Goal: Task Accomplishment & Management: Use online tool/utility

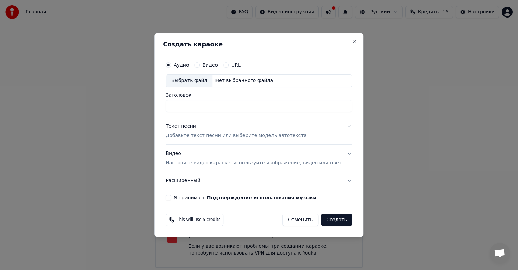
click at [200, 84] on div "Выбрать файл" at bounding box center [189, 81] width 47 height 12
type input "**********"
click at [337, 127] on button "Текст песни Добавьте текст песни или выберите модель автотекста" at bounding box center [258, 131] width 186 height 27
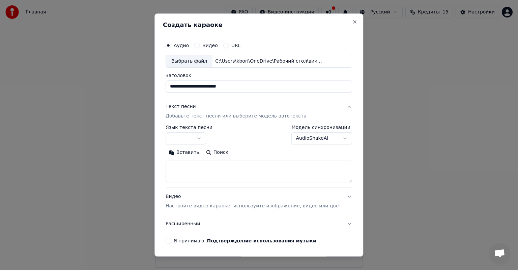
click at [204, 137] on body "**********" at bounding box center [259, 134] width 518 height 268
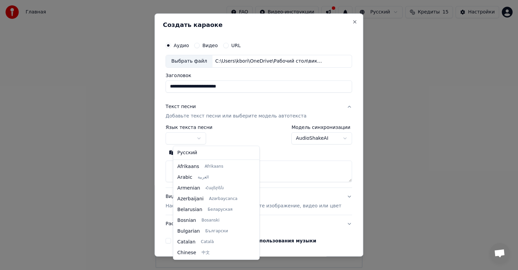
select select "**"
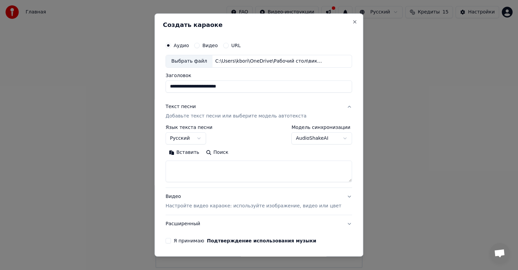
click at [188, 166] on textarea at bounding box center [258, 172] width 186 height 22
paste textarea "**********"
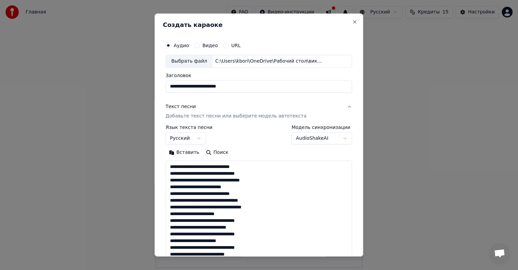
scroll to position [271, 0]
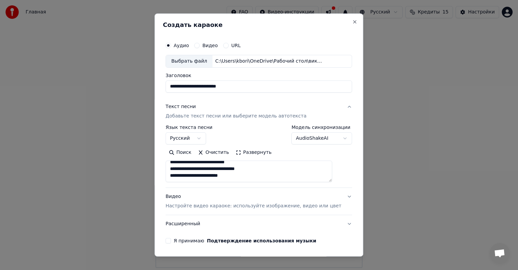
type textarea "**********"
click at [335, 196] on button "Видео Настройте видео караоке: используйте изображение, видео или цвет" at bounding box center [258, 201] width 186 height 27
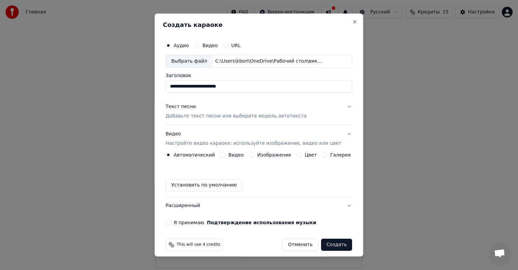
click at [268, 155] on label "Изображение" at bounding box center [274, 155] width 34 height 5
click at [254, 155] on button "Изображение" at bounding box center [251, 154] width 5 height 5
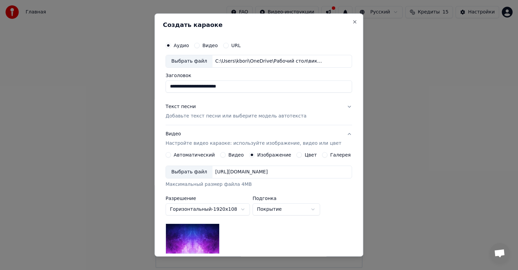
click at [194, 173] on div "Выбрать файл" at bounding box center [189, 172] width 47 height 12
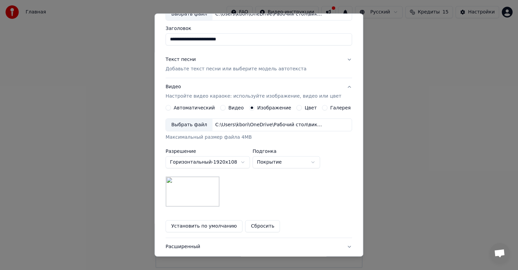
scroll to position [51, 0]
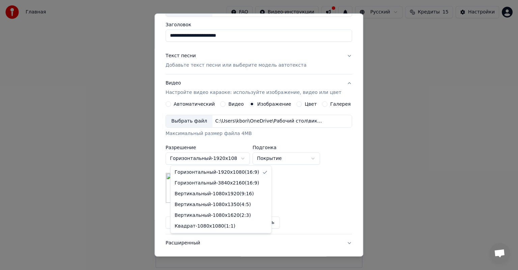
click at [248, 158] on body "**********" at bounding box center [259, 134] width 518 height 268
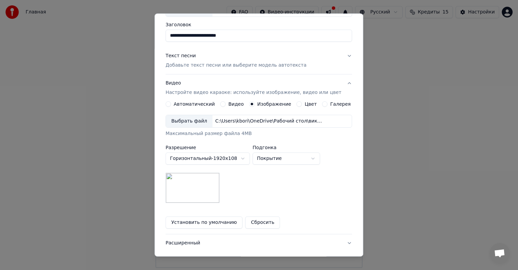
click at [248, 158] on body "**********" at bounding box center [259, 134] width 518 height 268
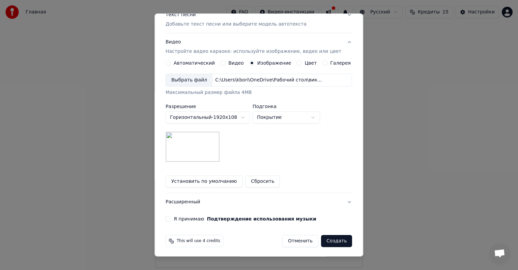
scroll to position [93, 0]
click at [171, 216] on button "Я принимаю Подтверждение использования музыки" at bounding box center [167, 217] width 5 height 5
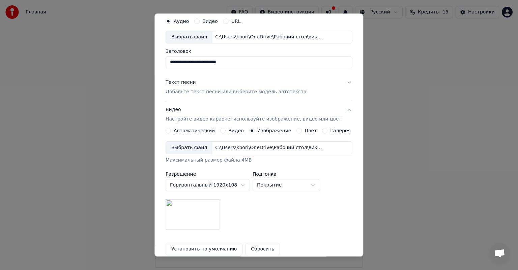
scroll to position [25, 0]
click at [339, 81] on button "Текст песни Добавьте текст песни или выберите модель автотекста" at bounding box center [258, 86] width 186 height 27
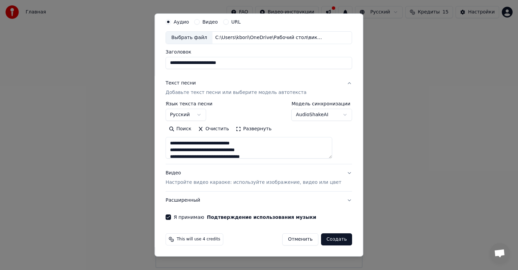
scroll to position [23, 0]
click at [334, 83] on button "Текст песни Добавьте текст песни или выберите модель автотекста" at bounding box center [258, 88] width 186 height 27
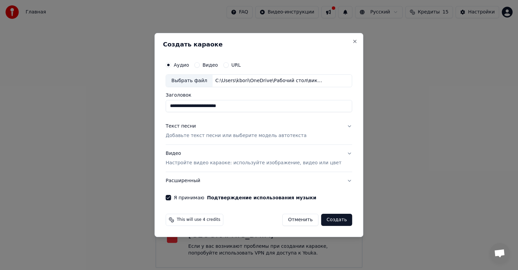
click at [340, 154] on button "Видео Настройте видео караоке: используйте изображение, видео или цвет" at bounding box center [258, 158] width 186 height 27
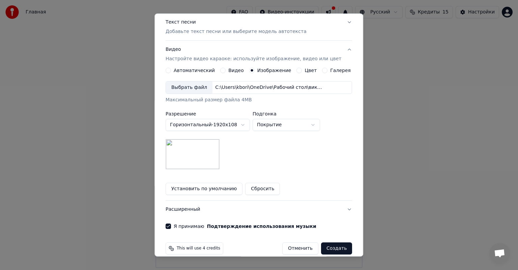
scroll to position [93, 0]
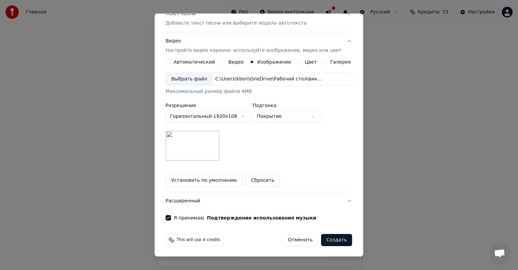
click at [327, 240] on button "Создать" at bounding box center [336, 240] width 31 height 12
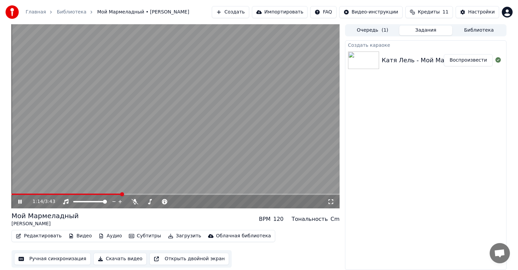
click at [19, 201] on icon at bounding box center [19, 202] width 3 height 4
click at [108, 258] on button "Скачать видео" at bounding box center [120, 259] width 54 height 12
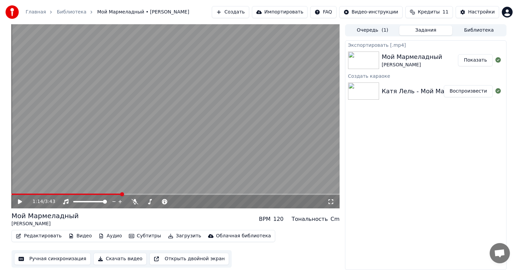
click at [474, 61] on button "Показать" at bounding box center [475, 60] width 35 height 12
click at [248, 11] on button "Создать" at bounding box center [230, 12] width 37 height 12
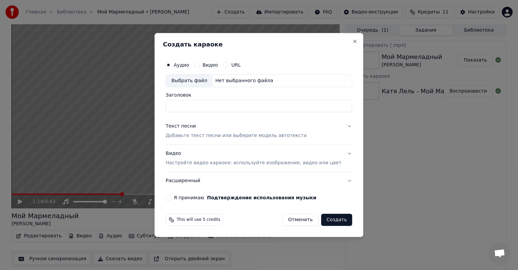
click at [205, 82] on div "Выбрать файл" at bounding box center [189, 81] width 47 height 12
click at [198, 82] on div "Выбрать файл" at bounding box center [189, 81] width 47 height 12
type input "**********"
click at [338, 125] on button "Текст песни Добавьте текст песни или выберите модель автотекста" at bounding box center [258, 131] width 186 height 27
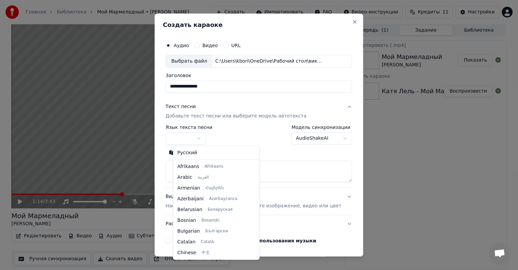
click at [208, 136] on body "Главная Библиотека Мой Мармеладный • [PERSON_NAME] Создать Импортировать FAQ Ви…" at bounding box center [259, 135] width 518 height 270
select select "**"
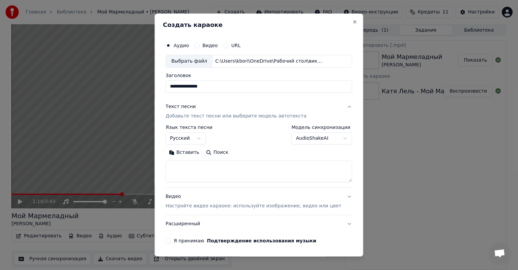
click at [194, 168] on textarea at bounding box center [258, 172] width 186 height 22
paste textarea "**********"
type textarea "**********"
click at [337, 196] on button "Видео Настройте видео караоке: используйте изображение, видео или цвет" at bounding box center [258, 201] width 186 height 27
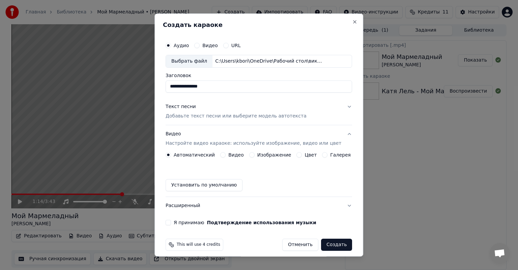
click at [259, 153] on label "Изображение" at bounding box center [274, 155] width 34 height 5
click at [254, 153] on button "Изображение" at bounding box center [251, 154] width 5 height 5
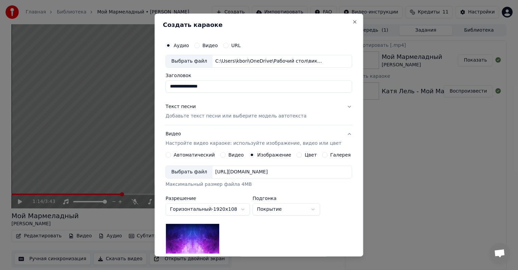
click at [187, 172] on div "Выбрать файл" at bounding box center [189, 172] width 47 height 12
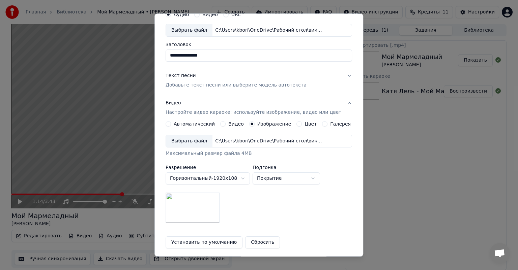
scroll to position [54, 0]
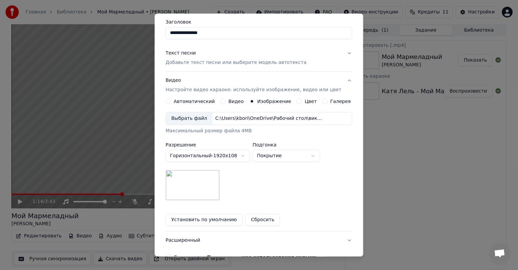
click at [247, 155] on body "Главная Библиотека Мой Мармеладный • [PERSON_NAME] Создать Импортировать FAQ Ви…" at bounding box center [259, 135] width 518 height 270
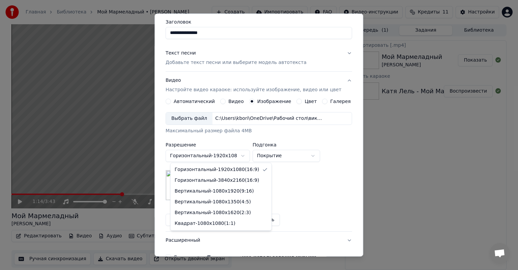
click at [247, 155] on body "Главная Библиотека Мой Мармеладный • [PERSON_NAME] Создать Импортировать FAQ Ви…" at bounding box center [259, 135] width 518 height 270
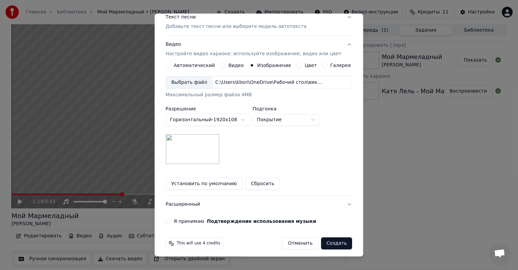
scroll to position [93, 0]
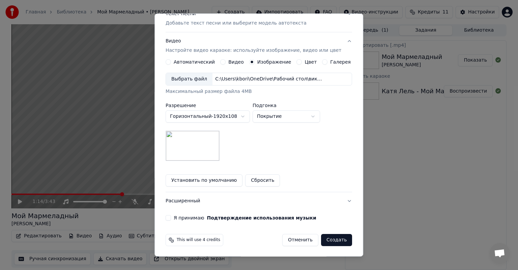
click at [171, 216] on button "Я принимаю Подтверждение использования музыки" at bounding box center [167, 217] width 5 height 5
click at [329, 239] on button "Создать" at bounding box center [336, 240] width 31 height 12
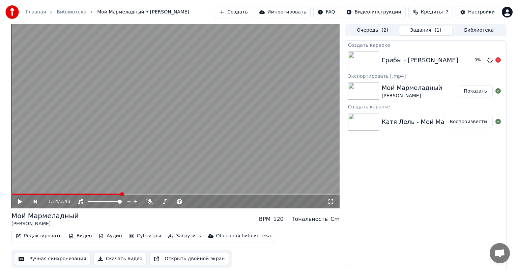
click at [356, 57] on img at bounding box center [363, 61] width 31 height 18
click at [394, 61] on div "Грибы - [PERSON_NAME]" at bounding box center [419, 60] width 76 height 9
click at [466, 65] on button "Воспроизвести" at bounding box center [467, 60] width 49 height 12
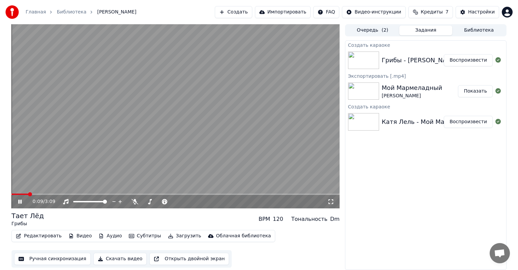
click at [23, 198] on div "0:09 / 3:09" at bounding box center [175, 201] width 322 height 7
click at [21, 199] on icon at bounding box center [25, 201] width 16 height 5
click at [11, 193] on span at bounding box center [13, 194] width 4 height 4
click at [18, 200] on icon at bounding box center [20, 201] width 4 height 5
click at [19, 200] on icon at bounding box center [19, 202] width 3 height 4
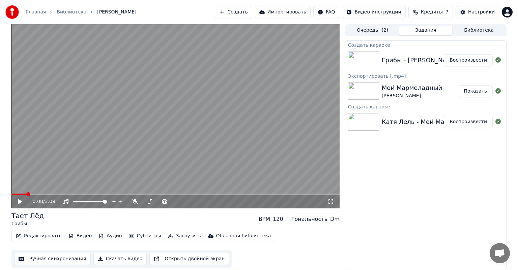
click at [18, 203] on icon at bounding box center [20, 201] width 4 height 5
click at [19, 204] on icon at bounding box center [19, 202] width 3 height 4
click at [113, 259] on button "Скачать видео" at bounding box center [120, 259] width 54 height 12
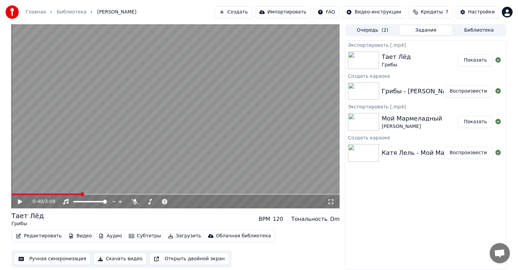
click at [480, 63] on button "Показать" at bounding box center [475, 60] width 35 height 12
click at [241, 12] on button "Создать" at bounding box center [233, 12] width 37 height 12
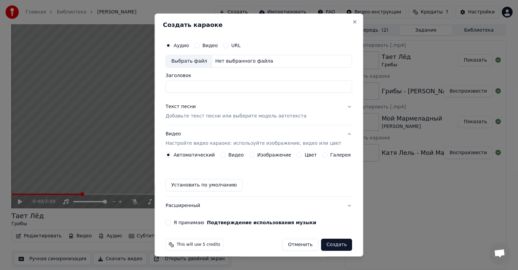
click at [196, 62] on div "Выбрать файл" at bounding box center [189, 61] width 47 height 12
type input "**********"
click at [338, 106] on button "Текст песни Добавьте текст песни или выберите модель автотекста" at bounding box center [258, 111] width 186 height 27
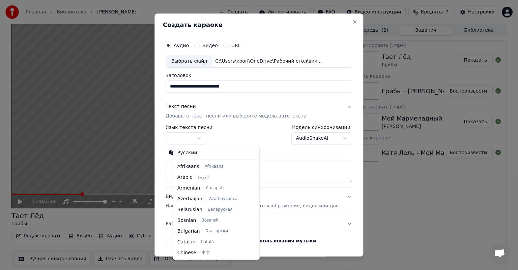
click at [205, 140] on body "Главная Библиотека Тает Лёд • Грибы Создать Импортировать FAQ Видео-инструкции …" at bounding box center [259, 135] width 518 height 270
select select "**"
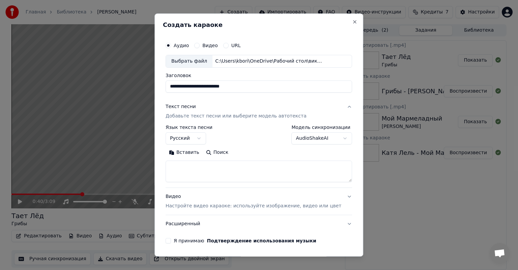
click at [195, 164] on textarea at bounding box center [258, 172] width 186 height 22
paste textarea "**********"
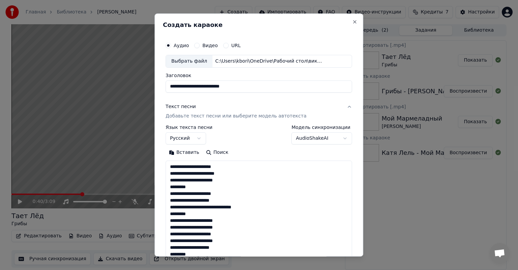
scroll to position [183, 0]
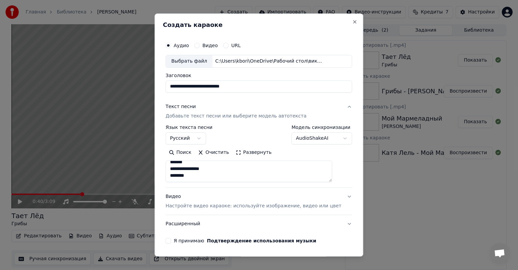
type textarea "**********"
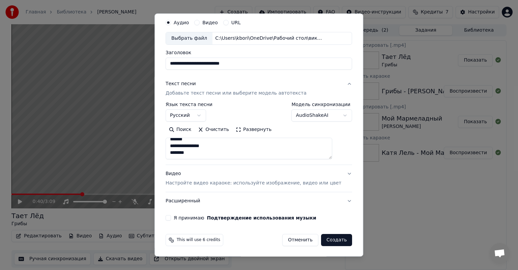
click at [334, 173] on button "Видео Настройте видео караоке: используйте изображение, видео или цвет" at bounding box center [258, 178] width 186 height 27
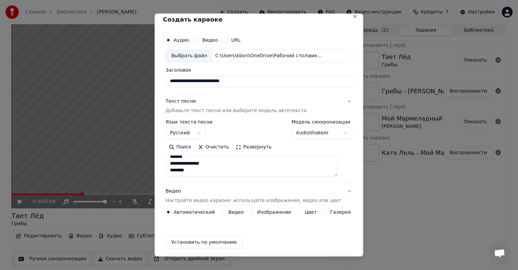
scroll to position [5, 0]
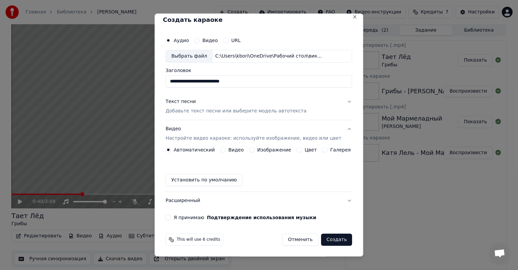
click at [266, 146] on button "Видео Настройте видео караоке: используйте изображение, видео или цвет" at bounding box center [258, 133] width 186 height 27
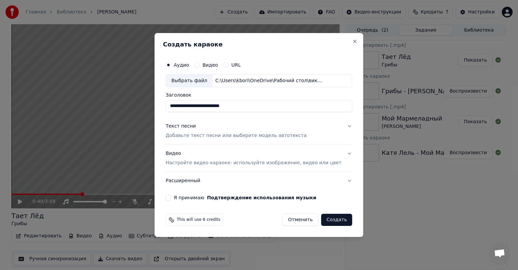
click at [338, 152] on button "Видео Настройте видео караоке: используйте изображение, видео или цвет" at bounding box center [258, 158] width 186 height 27
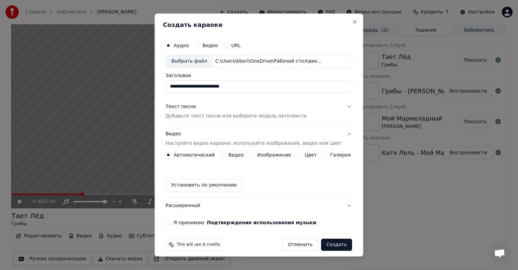
click at [267, 155] on label "Изображение" at bounding box center [274, 155] width 34 height 5
click at [254, 155] on button "Изображение" at bounding box center [251, 154] width 5 height 5
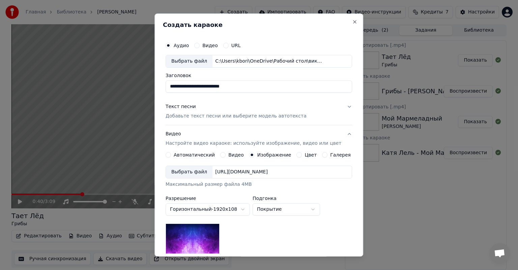
click at [193, 170] on div "Выбрать файл" at bounding box center [189, 172] width 47 height 12
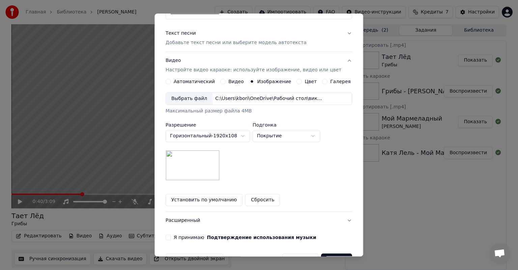
scroll to position [82, 0]
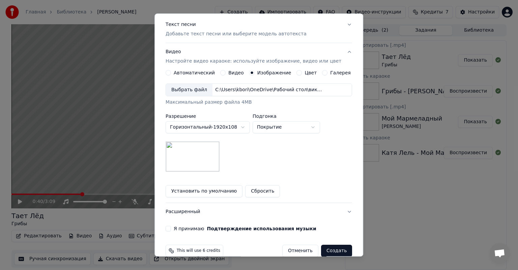
click at [171, 226] on button "Я принимаю Подтверждение использования музыки" at bounding box center [167, 228] width 5 height 5
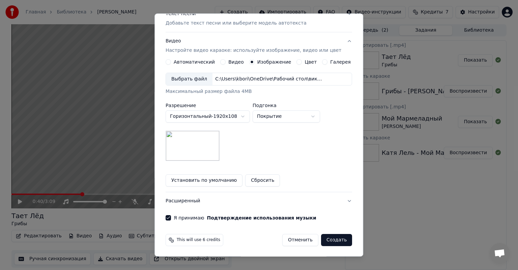
click at [245, 116] on body "Главная Библиотека Тает Лёд • Грибы Создать Импортировать FAQ Видео-инструкции …" at bounding box center [259, 135] width 518 height 270
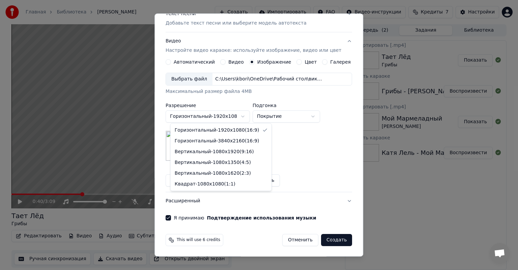
click at [245, 116] on body "Главная Библиотека Тает Лёд • Грибы Создать Импортировать FAQ Видео-инструкции …" at bounding box center [259, 135] width 518 height 270
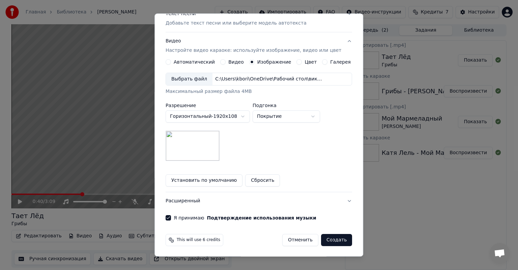
click at [325, 241] on button "Создать" at bounding box center [336, 240] width 31 height 12
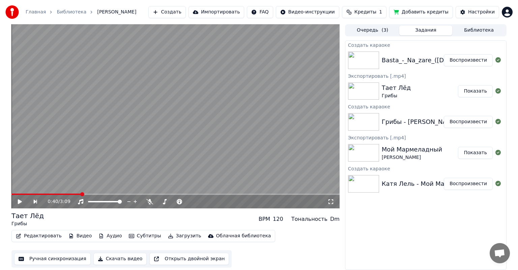
click at [471, 63] on button "Воспроизвести" at bounding box center [467, 60] width 49 height 12
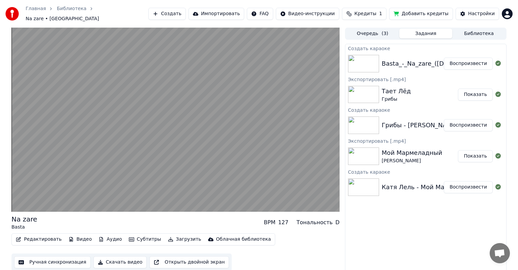
click at [443, 58] on button "Воспроизвести" at bounding box center [467, 64] width 49 height 12
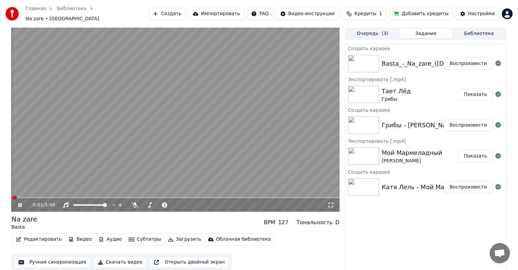
click at [20, 203] on icon at bounding box center [25, 205] width 16 height 5
click at [36, 196] on span at bounding box center [38, 198] width 4 height 4
click at [30, 196] on span at bounding box center [32, 198] width 4 height 4
click at [21, 203] on icon at bounding box center [25, 205] width 16 height 5
click at [19, 203] on icon at bounding box center [19, 205] width 3 height 4
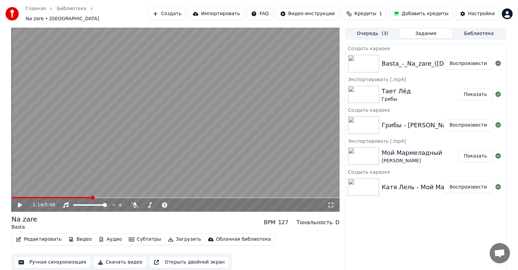
click at [125, 259] on button "Скачать видео" at bounding box center [120, 262] width 54 height 12
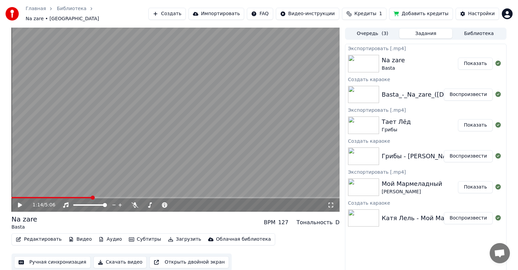
click at [476, 60] on button "Показать" at bounding box center [475, 64] width 35 height 12
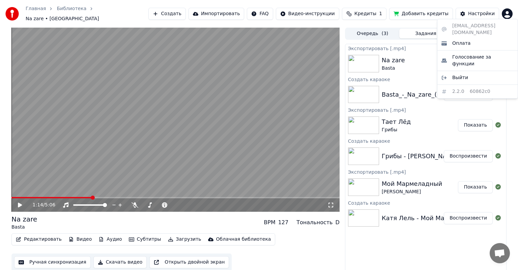
click at [506, 12] on html "Главная Библиотека Na zare • Basta Создать Импортировать FAQ Видео-инструкции К…" at bounding box center [259, 135] width 518 height 270
click at [481, 72] on div "Выйти" at bounding box center [477, 77] width 78 height 11
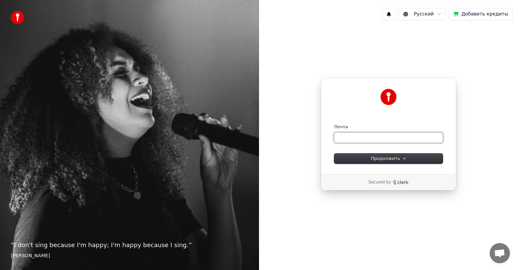
click at [400, 140] on input "Почта" at bounding box center [388, 138] width 109 height 10
click at [395, 159] on span "Продолжить" at bounding box center [388, 159] width 35 height 6
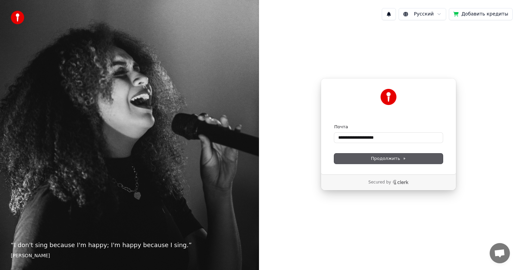
type input "**********"
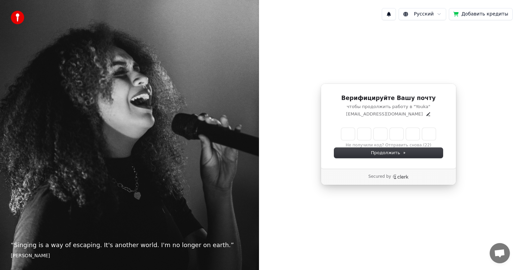
click at [347, 130] on input "Enter verification code" at bounding box center [388, 134] width 94 height 12
type input "******"
